Goal: Information Seeking & Learning: Find specific fact

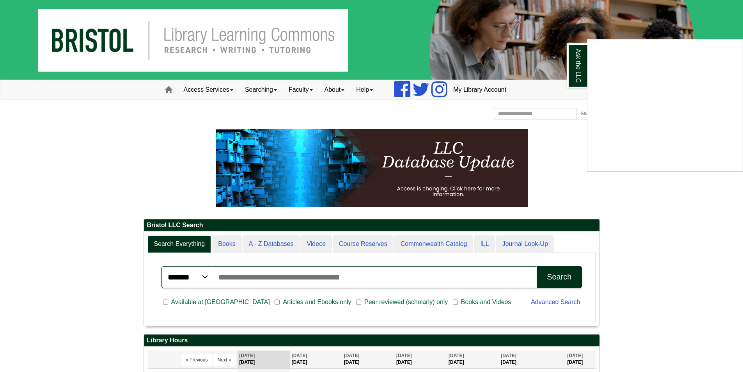
click at [289, 277] on div "Ask the LLC" at bounding box center [371, 186] width 743 height 372
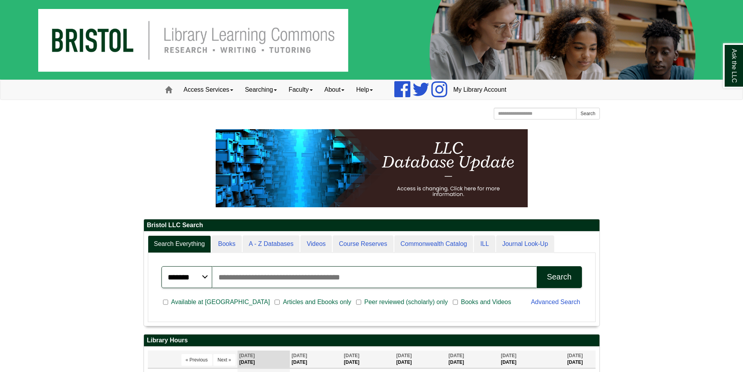
scroll to position [94, 456]
click at [288, 277] on input "Search articles, books, journals & more" at bounding box center [374, 277] width 325 height 22
click at [444, 282] on input "Search articles, books, journals & more" at bounding box center [374, 277] width 325 height 22
type input "**********"
click at [547, 275] on div "Search" at bounding box center [559, 276] width 25 height 9
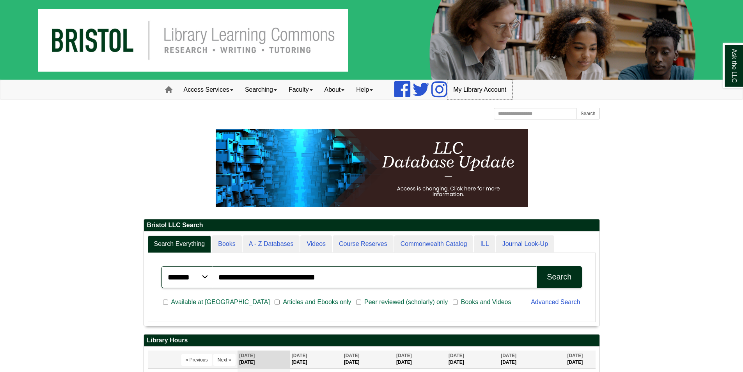
click at [475, 91] on link "My Library Account" at bounding box center [479, 90] width 65 height 20
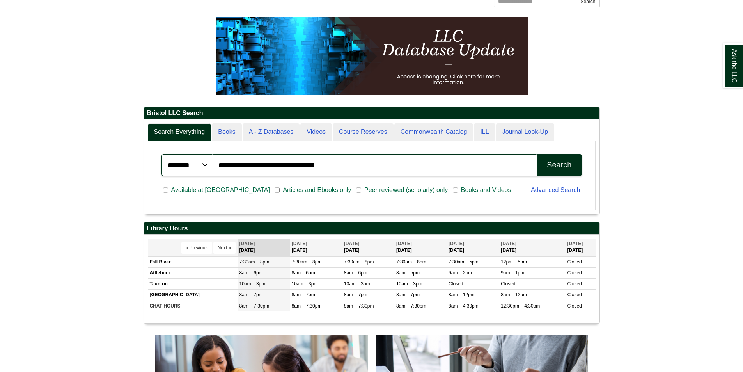
scroll to position [117, 0]
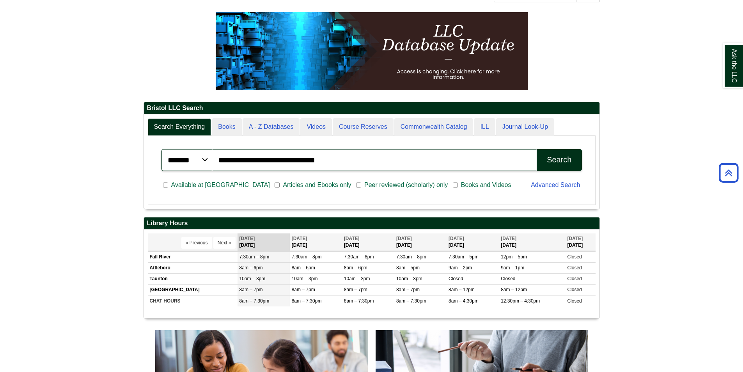
click at [564, 162] on div "Search" at bounding box center [559, 159] width 25 height 9
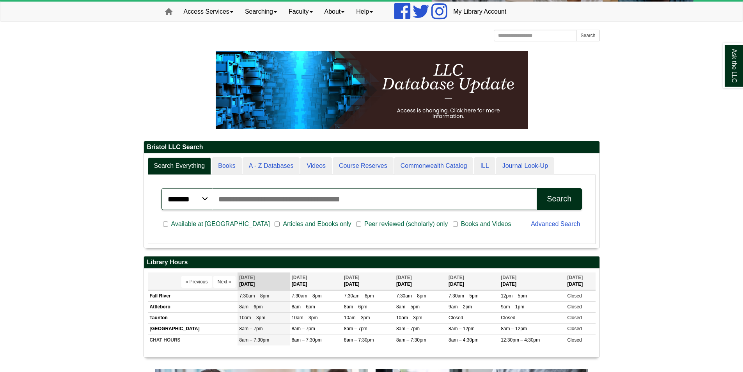
click at [346, 191] on input "Search articles, books, journals & more" at bounding box center [374, 199] width 325 height 22
type input "**********"
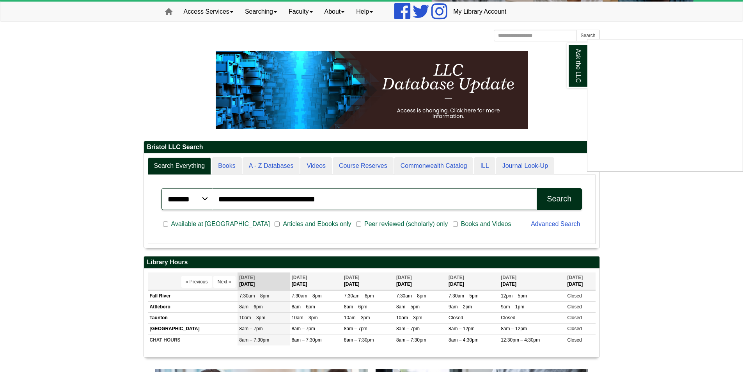
click at [556, 201] on div "Ask the LLC" at bounding box center [371, 186] width 743 height 372
click at [576, 201] on button "Search" at bounding box center [559, 199] width 45 height 22
